Goal: Find specific page/section: Find specific page/section

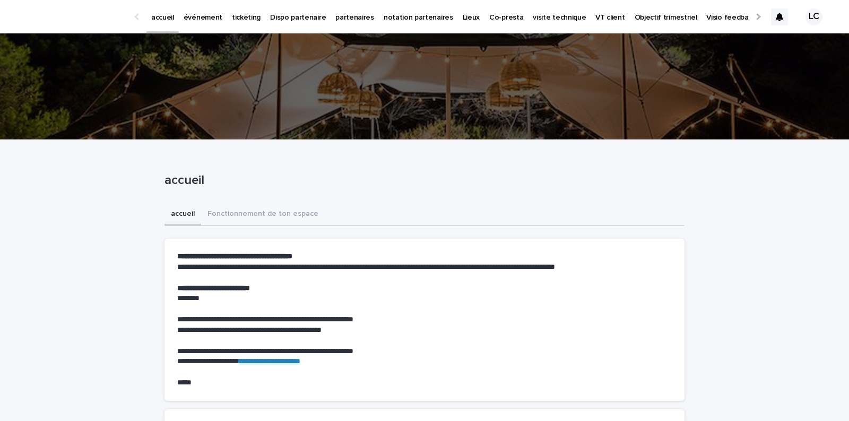
click at [192, 16] on p "événement" at bounding box center [203, 11] width 39 height 22
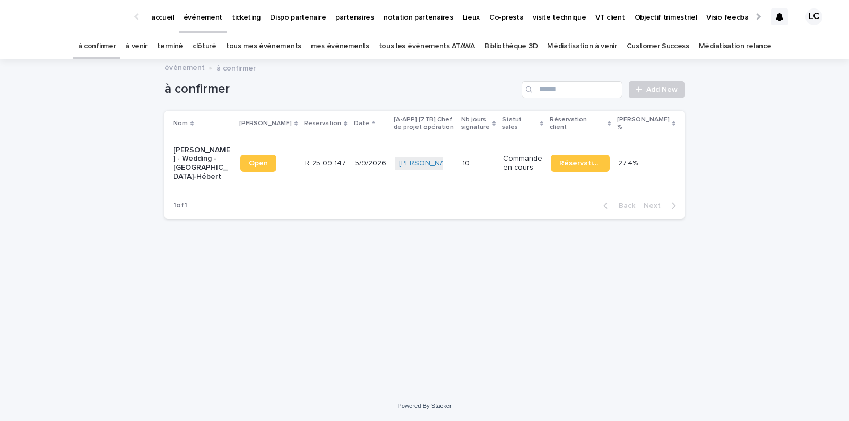
click at [192, 174] on p "[PERSON_NAME] - Wedding - [GEOGRAPHIC_DATA]-Hébert" at bounding box center [202, 164] width 59 height 36
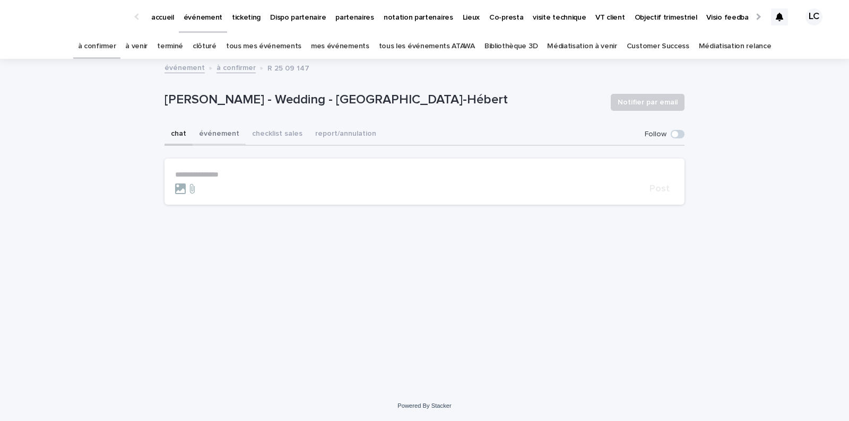
click at [219, 135] on button "événement" at bounding box center [219, 135] width 53 height 22
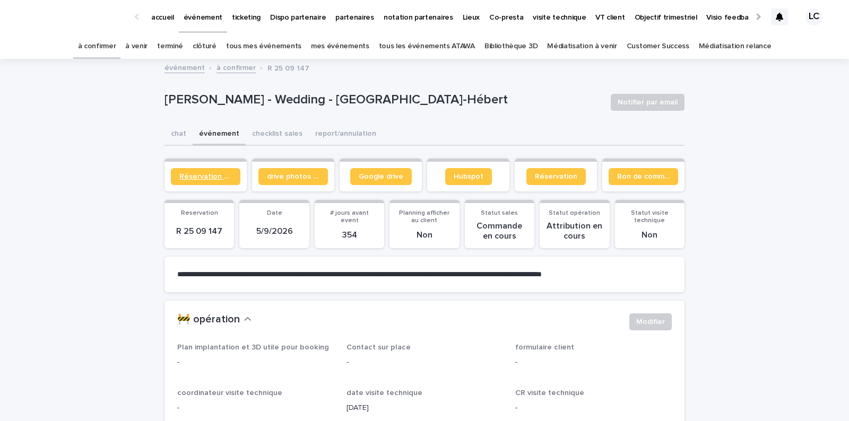
click at [205, 176] on span "Réservation client" at bounding box center [205, 176] width 53 height 7
